Goal: Navigation & Orientation: Find specific page/section

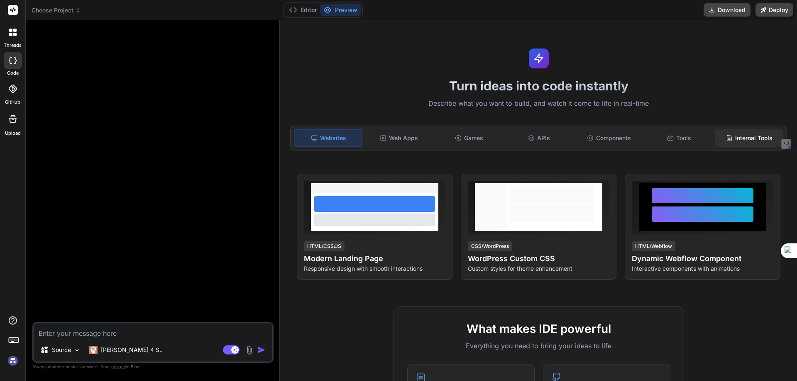
type textarea "x"
click at [413, 138] on div "Web Apps" at bounding box center [399, 138] width 68 height 17
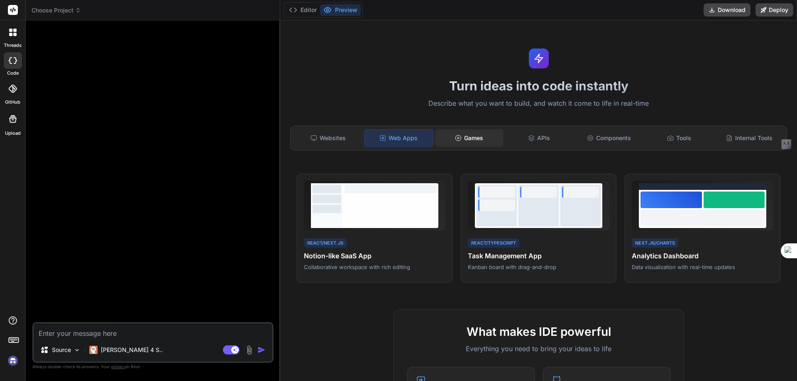
click at [481, 145] on div "Games" at bounding box center [469, 138] width 68 height 17
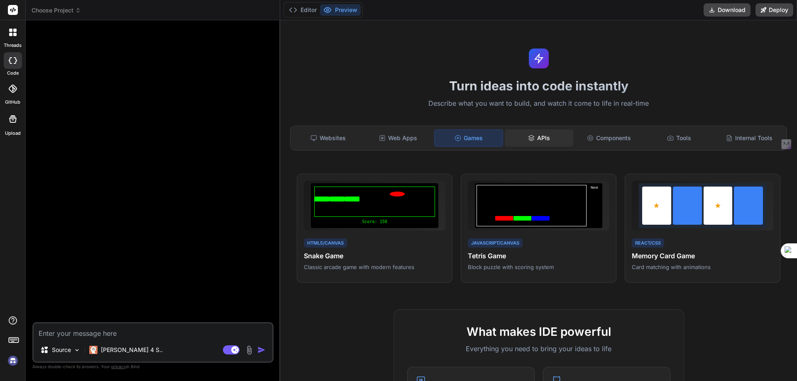
click at [542, 137] on div "APIs" at bounding box center [539, 138] width 68 height 17
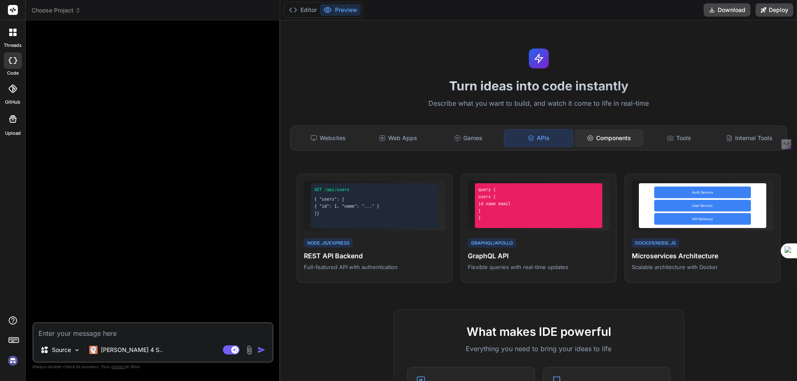
click at [609, 134] on div "Components" at bounding box center [609, 138] width 68 height 17
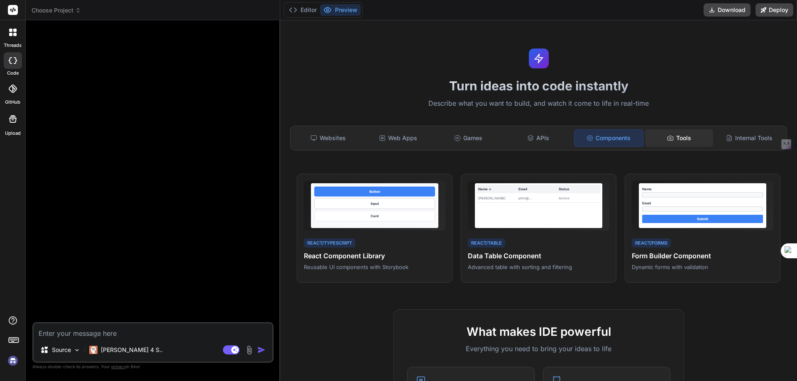
click at [667, 137] on icon at bounding box center [670, 138] width 7 height 7
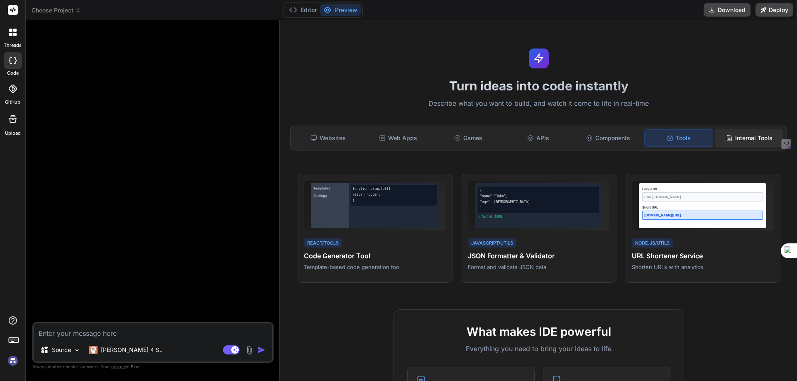
click at [734, 138] on div "Internal Tools" at bounding box center [749, 138] width 68 height 17
